Goal: Find specific page/section: Find specific page/section

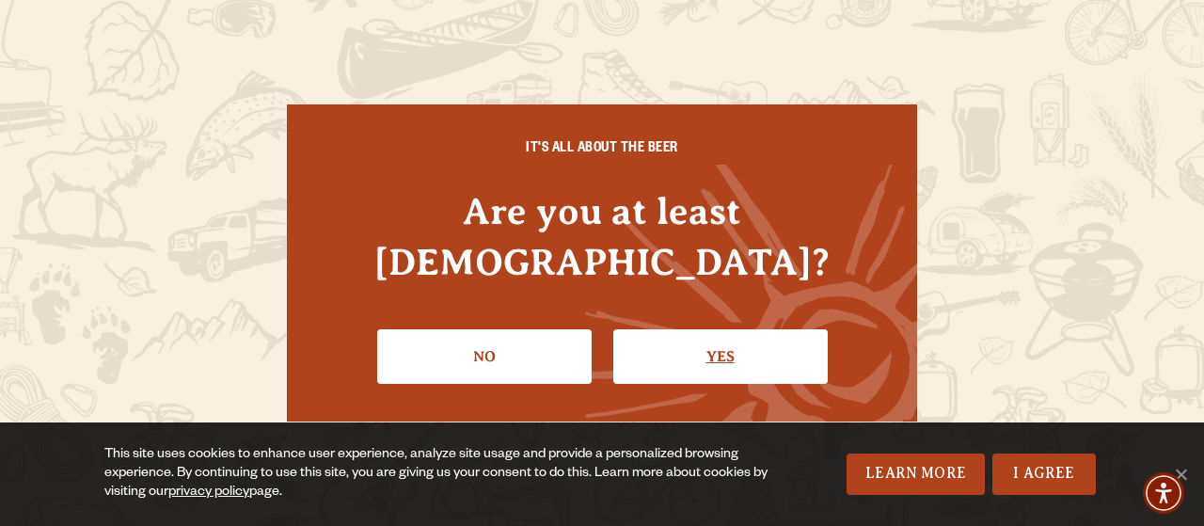
click at [708, 332] on link "Yes" at bounding box center [720, 356] width 215 height 55
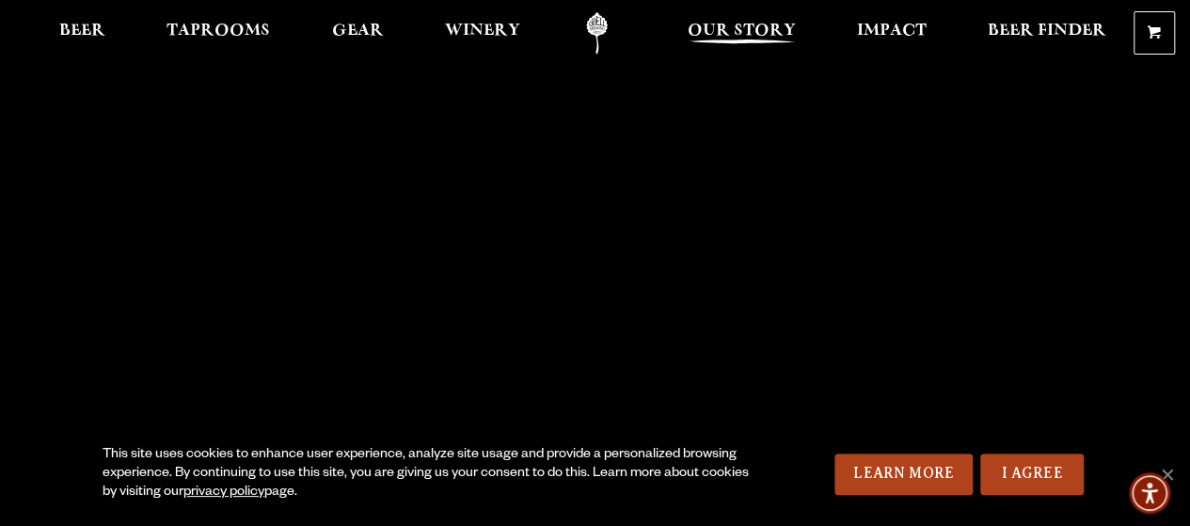
click at [763, 26] on span "Our Story" at bounding box center [742, 31] width 108 height 15
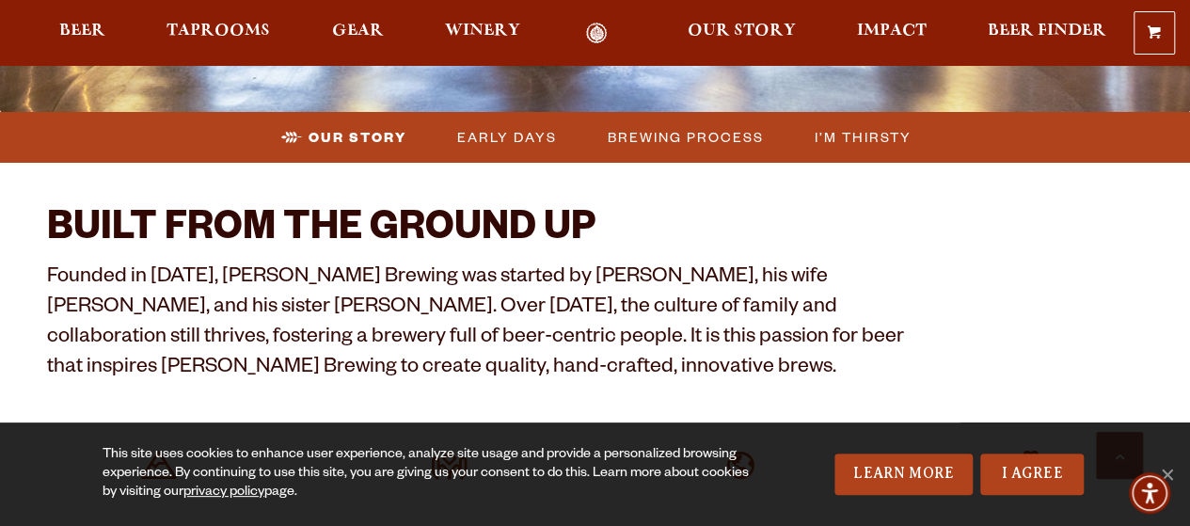
scroll to position [499, 0]
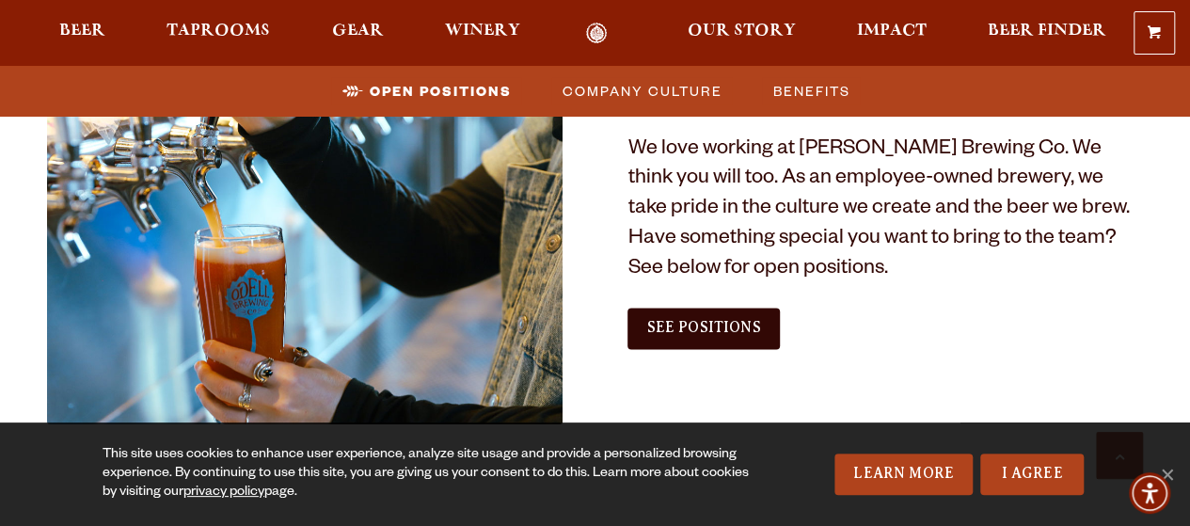
scroll to position [1133, 0]
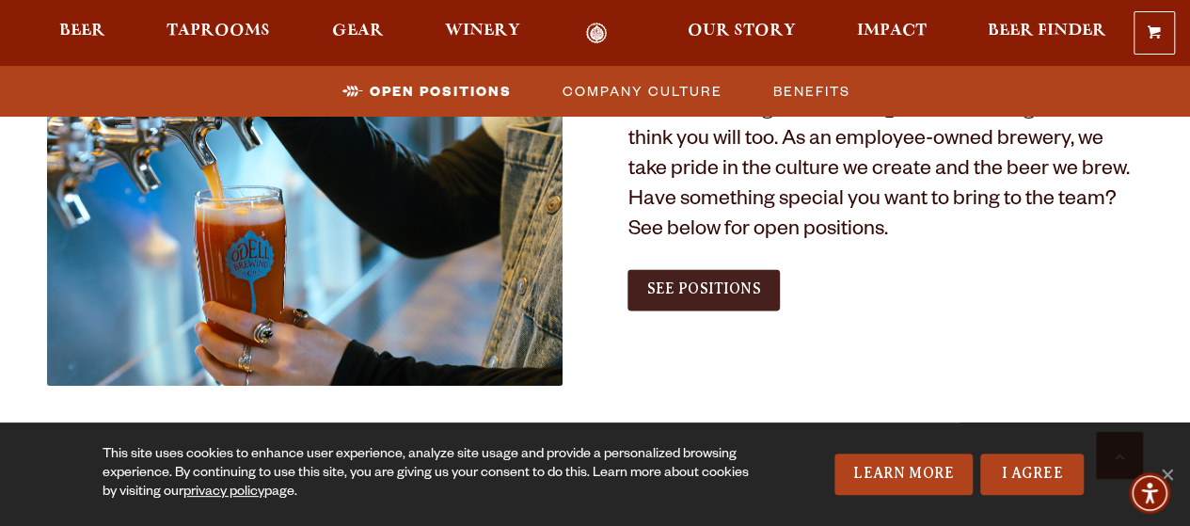
click at [705, 298] on link "See Positions" at bounding box center [703, 289] width 151 height 41
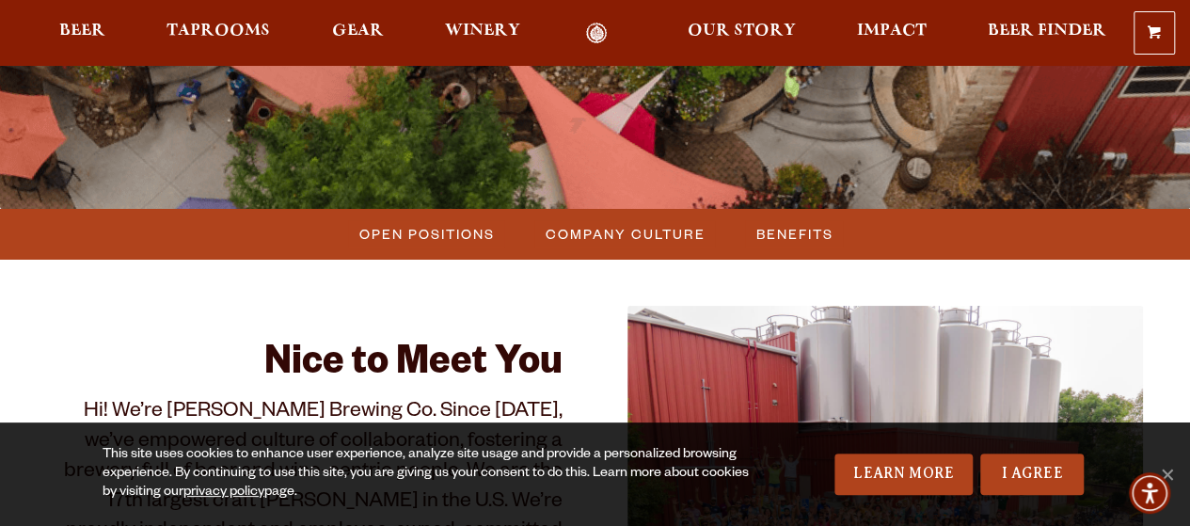
scroll to position [401, 0]
